Goal: Communication & Community: Answer question/provide support

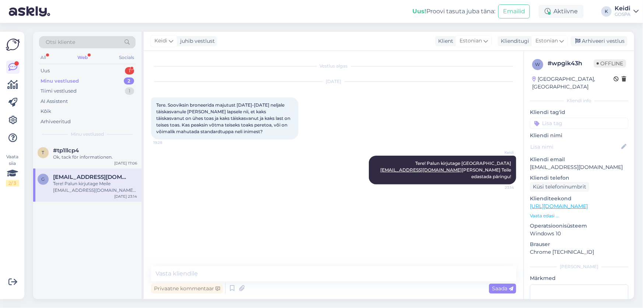
click at [122, 83] on div "Minu vestlused 2" at bounding box center [87, 81] width 97 height 10
click at [116, 70] on div "Uus 1" at bounding box center [87, 71] width 97 height 10
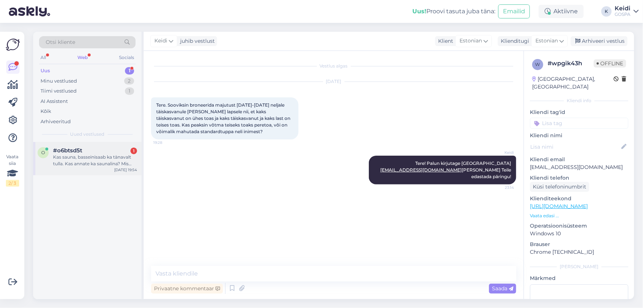
click at [102, 148] on div "#o6btsd5t 1" at bounding box center [95, 150] width 84 height 7
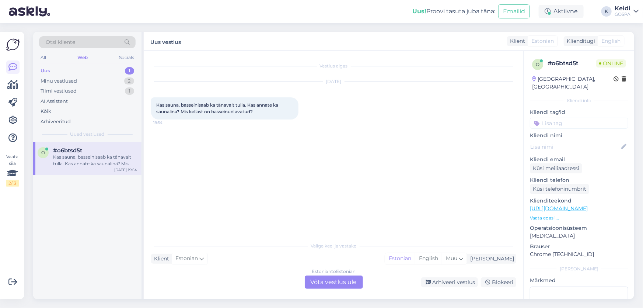
click at [330, 277] on div "Estonian to Estonian Võta vestlus üle" at bounding box center [334, 281] width 58 height 13
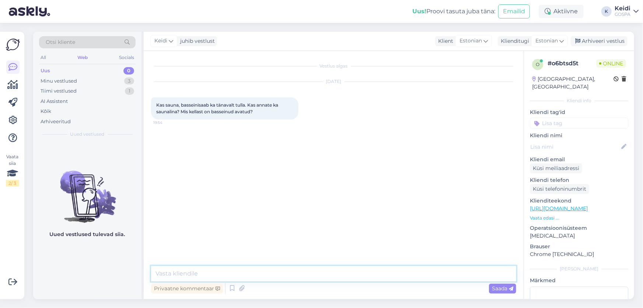
click at [327, 267] on textarea at bounding box center [333, 273] width 365 height 15
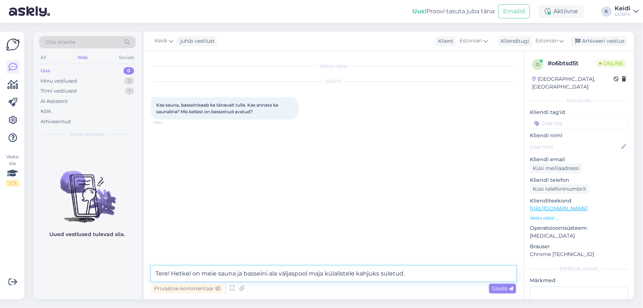
click at [170, 272] on textarea "Tere! Hetkel on meie sauna ja basseini ala väljaspool maja külalistele kahjuks …" at bounding box center [333, 273] width 365 height 15
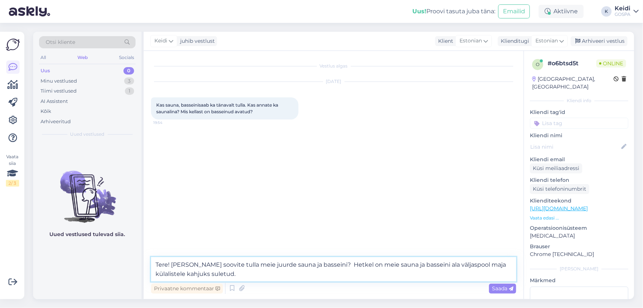
click at [214, 271] on textarea "Tere! [PERSON_NAME] soovite tulla meie juurde sauna ja basseini? Hetkel on meie…" at bounding box center [333, 269] width 365 height 24
type textarea "Tere! [PERSON_NAME] soovite tulla meie juurde sauna ja basseini? Hetkel on meie…"
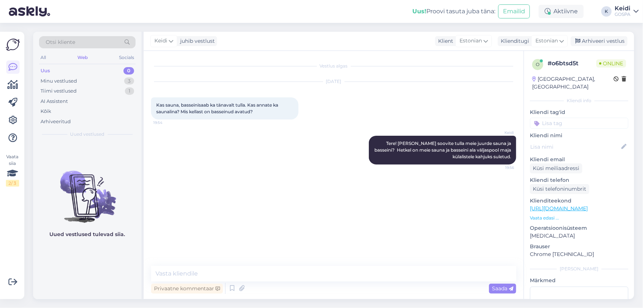
click at [490, 210] on div "Vestlus algas [DATE] Kas sauna, basseinisaab ka tänavalt tulla. Kas annate ka s…" at bounding box center [337, 158] width 372 height 201
click at [186, 270] on textarea at bounding box center [333, 273] width 365 height 15
type textarea "E"
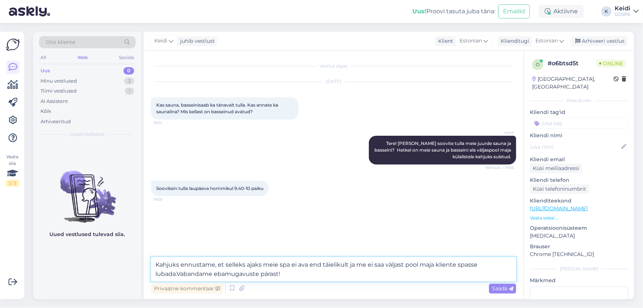
click at [180, 272] on textarea "Kahjuks ennustame, et selleks ajaks meie spa ei ava end täielikult ja me ei saa…" at bounding box center [333, 269] width 365 height 24
click at [178, 273] on textarea "Kahjuks ennustame, et selleks ajaks meie spa ei ava end täielikult ja me ei saa…" at bounding box center [333, 269] width 365 height 24
type textarea "Kahjuks ennustame, et selleks ajaks meie spa ei ava end täielikult ja me ei saa…"
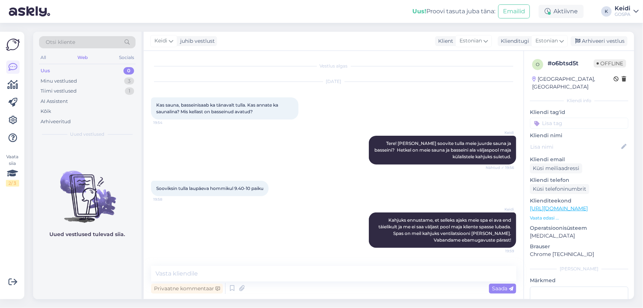
click at [353, 134] on div "Keidi Tere! [PERSON_NAME] soovite tulla meie juurde sauna ja basseini? Hetkel o…" at bounding box center [333, 149] width 365 height 45
click at [310, 186] on div "Sooviksin tulla laupäeva hommikul 9.40-10 paiku 19:58" at bounding box center [333, 188] width 365 height 32
